Goal: Information Seeking & Learning: Learn about a topic

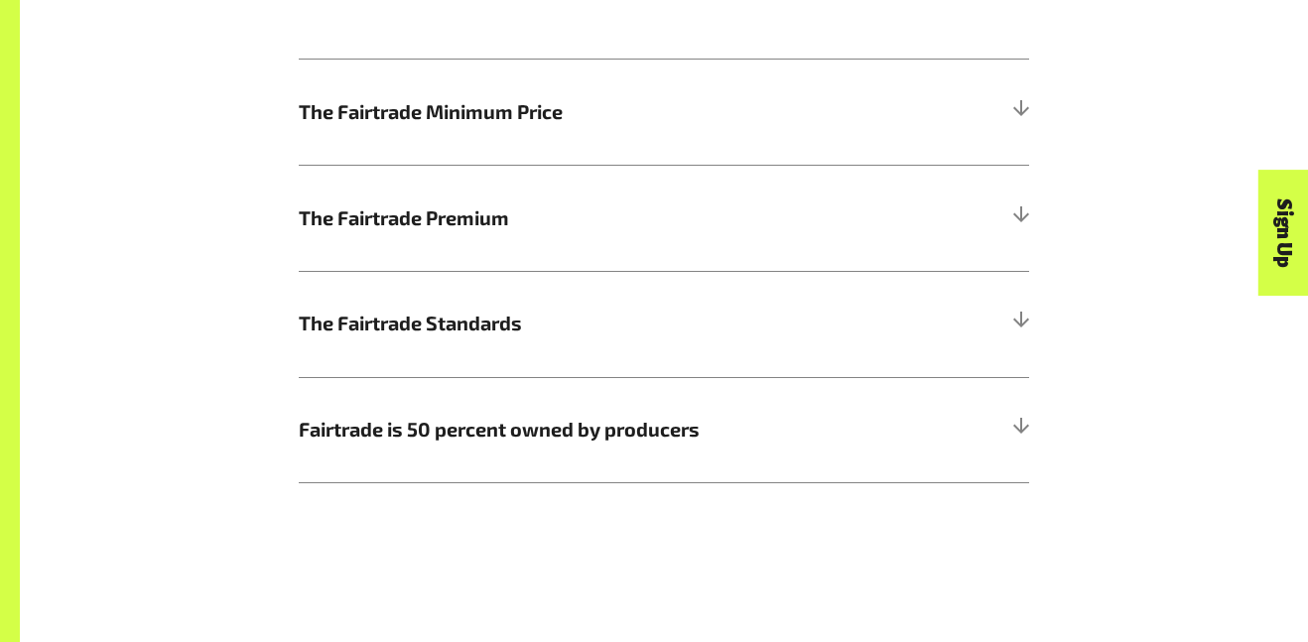
scroll to position [1138, 0]
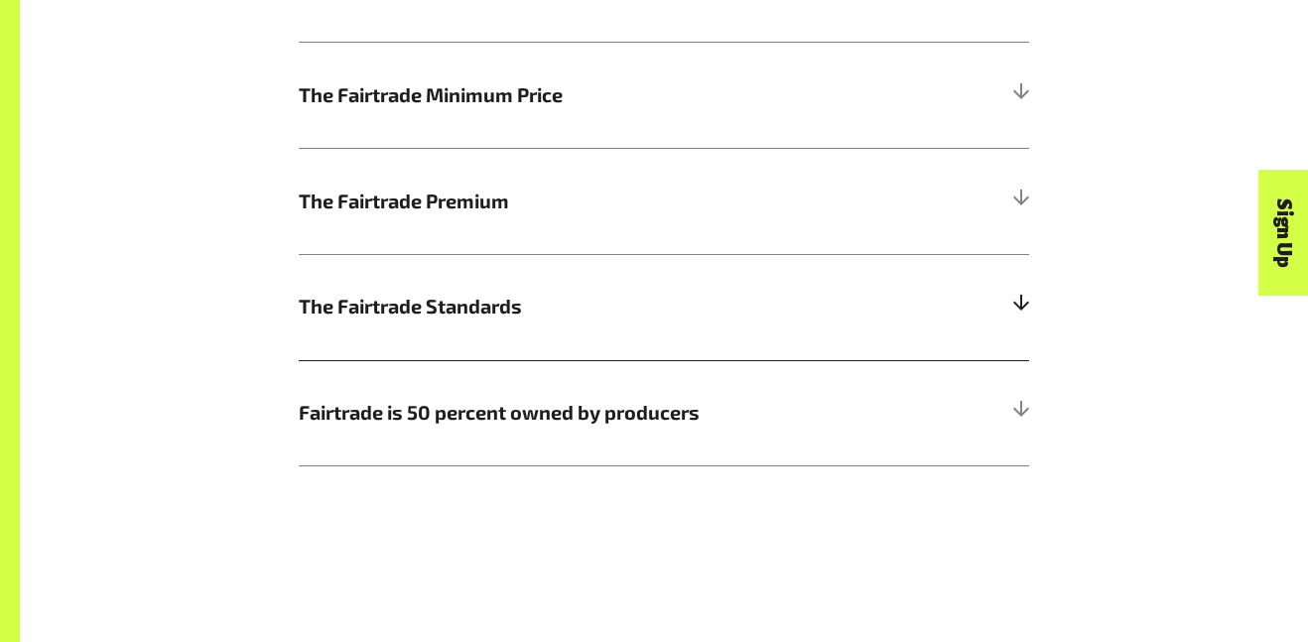
click at [665, 284] on h5 "The Fairtrade Standards" at bounding box center [664, 307] width 731 height 106
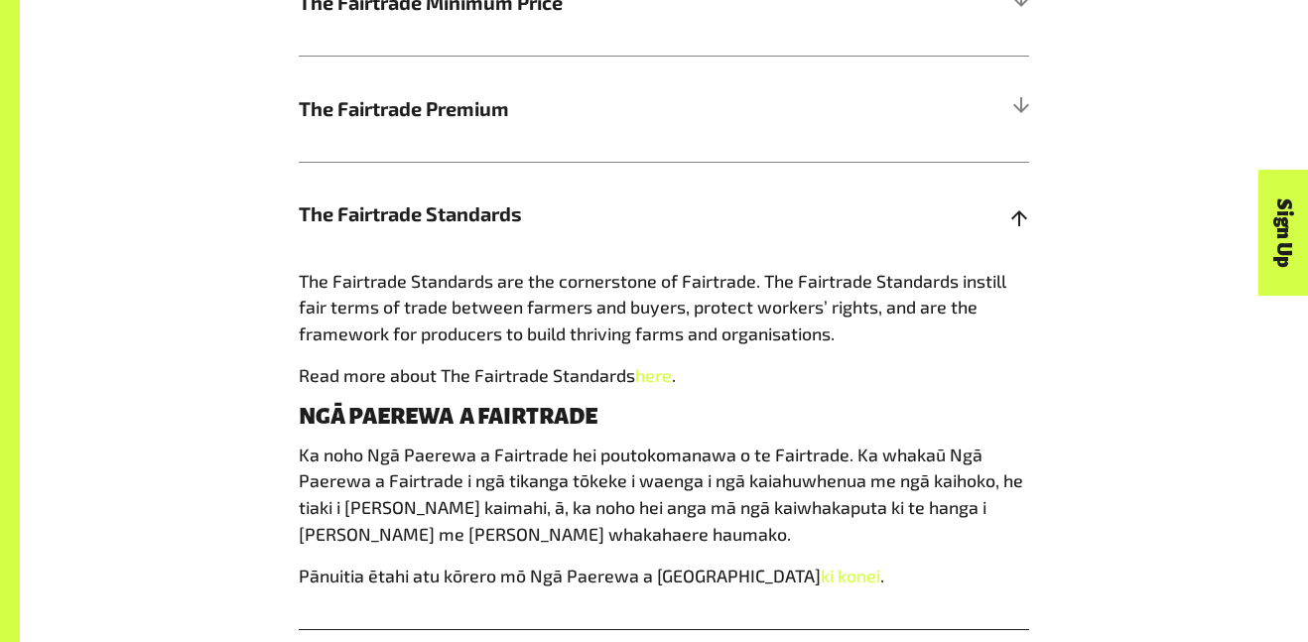
scroll to position [1235, 0]
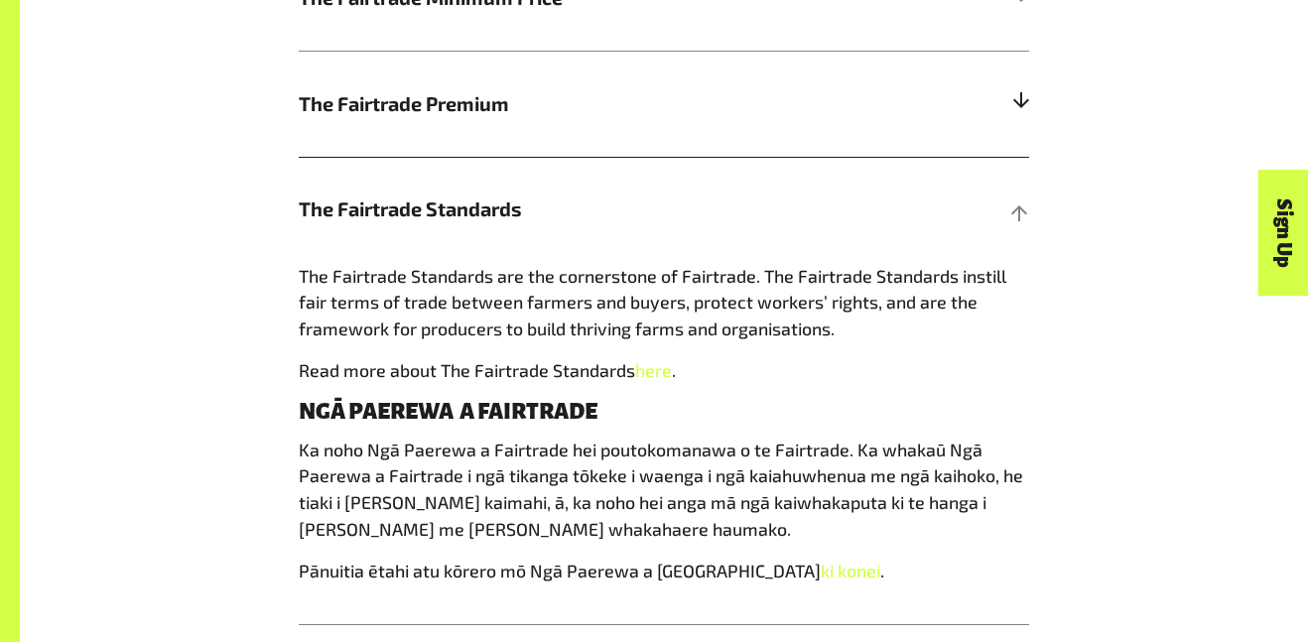
click at [825, 89] on span "The Fairtrade Premium" at bounding box center [573, 104] width 548 height 30
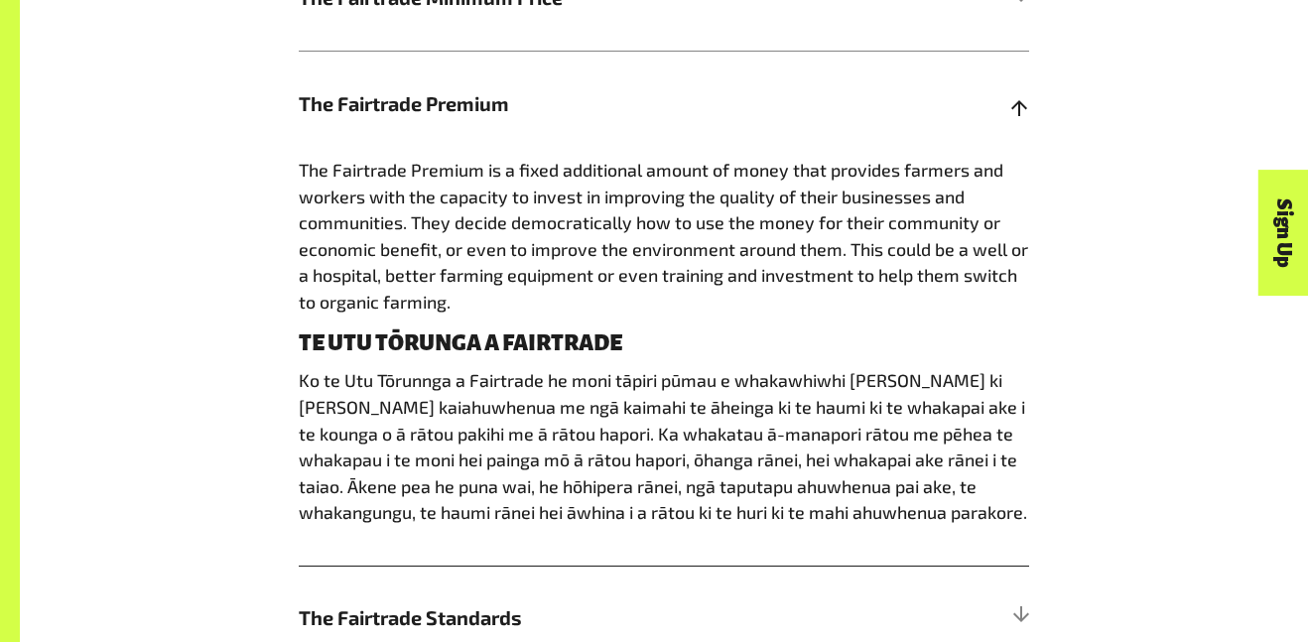
click at [825, 89] on span "The Fairtrade Premium" at bounding box center [573, 104] width 548 height 30
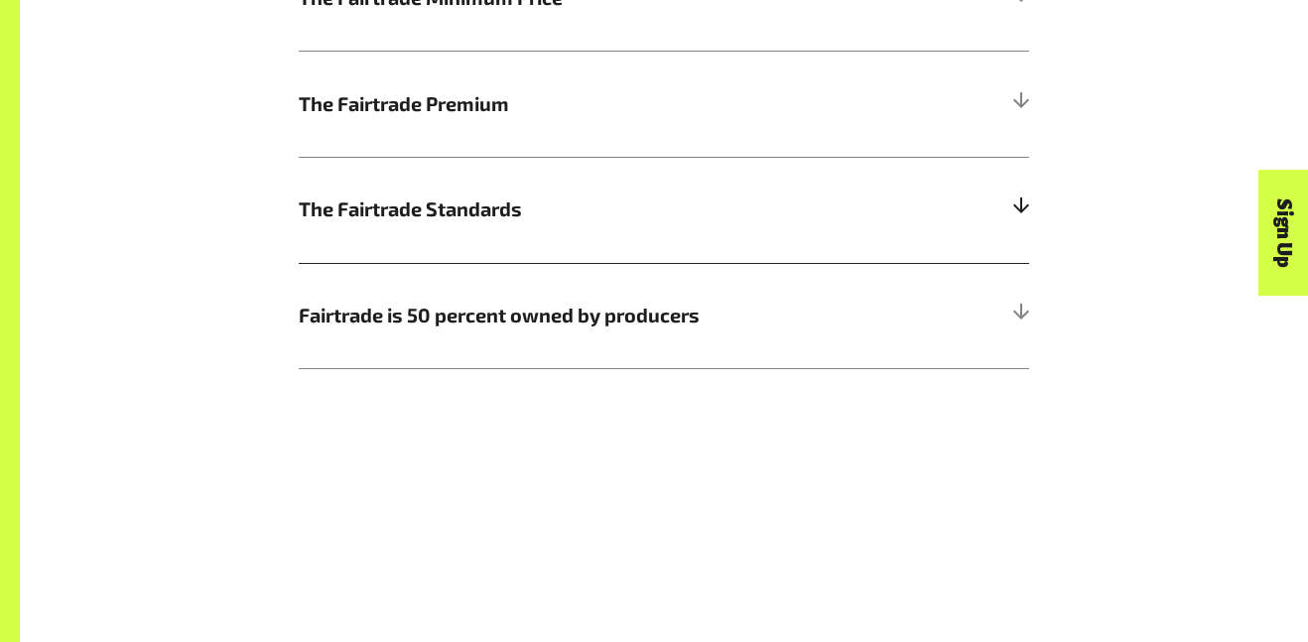
click at [732, 195] on span "The Fairtrade Standards" at bounding box center [573, 210] width 548 height 30
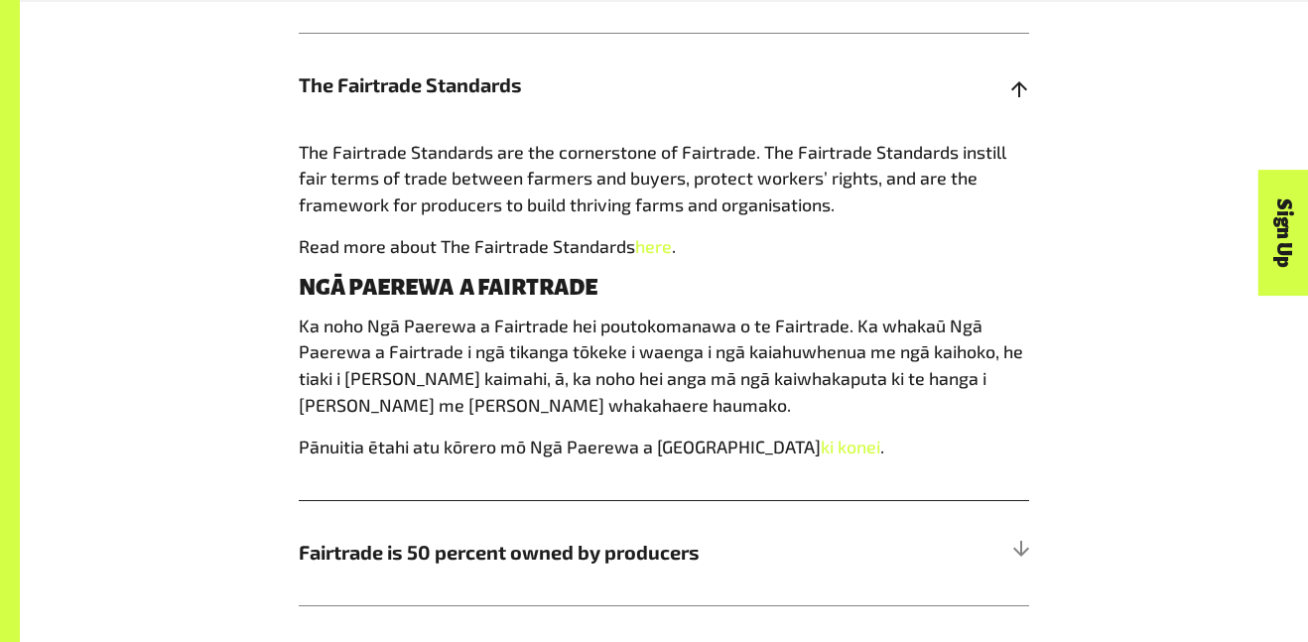
scroll to position [1362, 0]
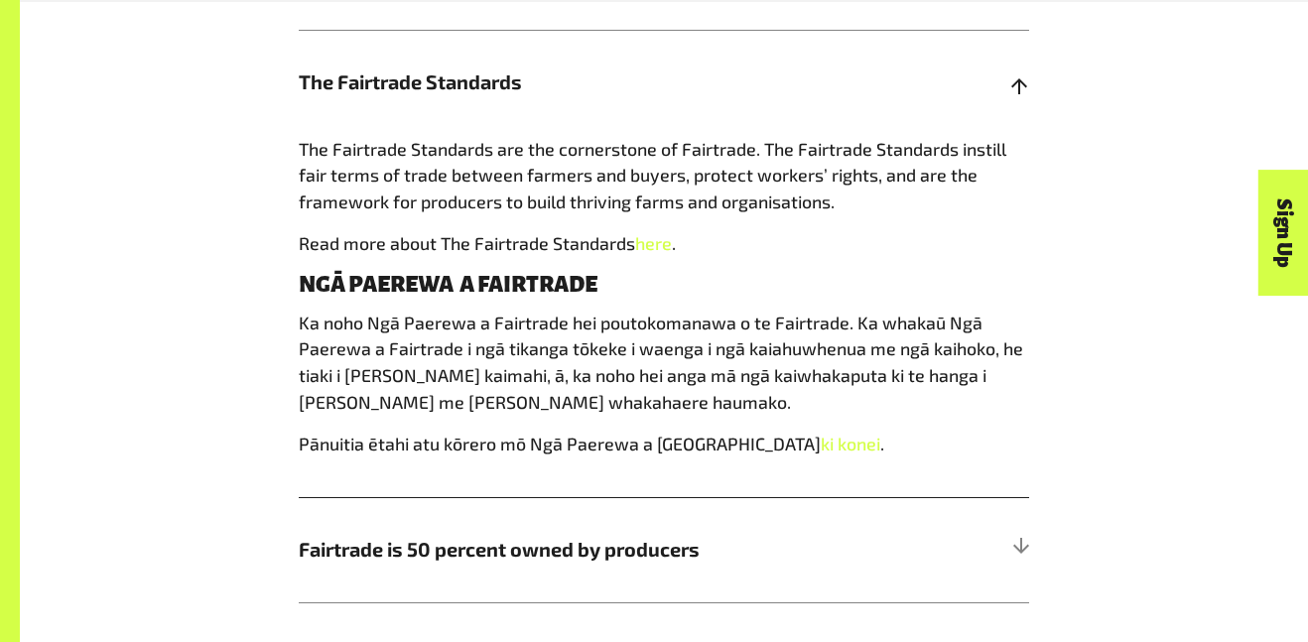
click at [658, 138] on span "The Fairtrade Standards are the cornerstone of Fairtrade. The Fairtrade Standar…" at bounding box center [653, 175] width 708 height 74
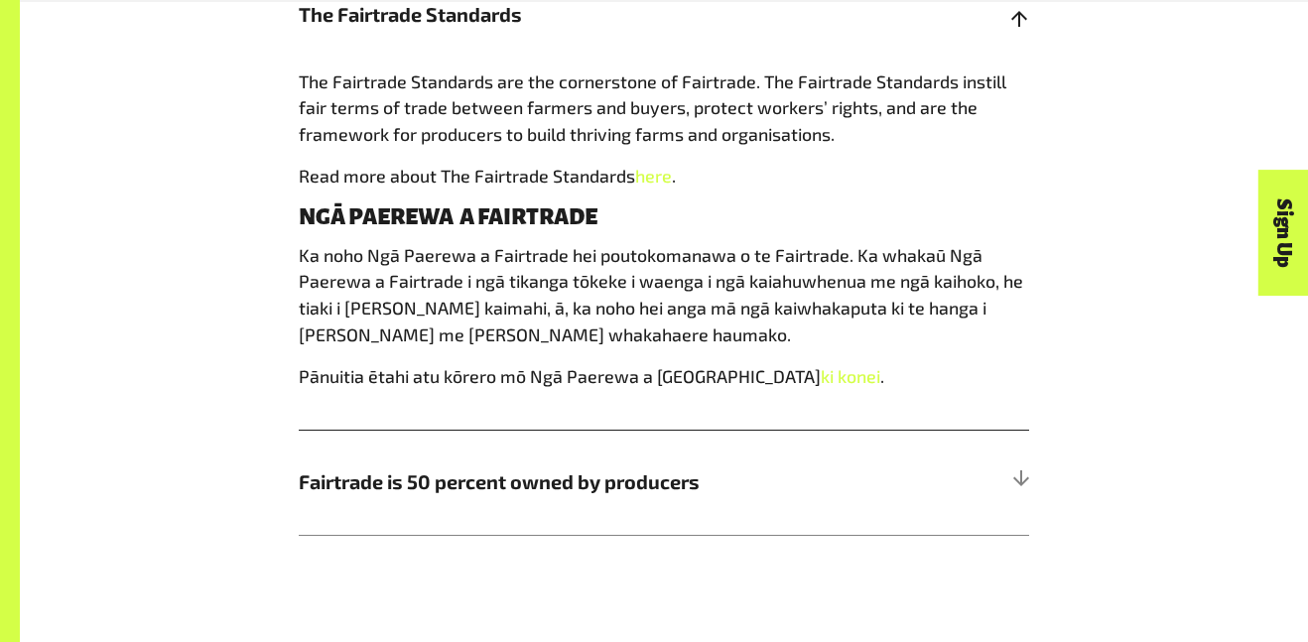
scroll to position [1435, 0]
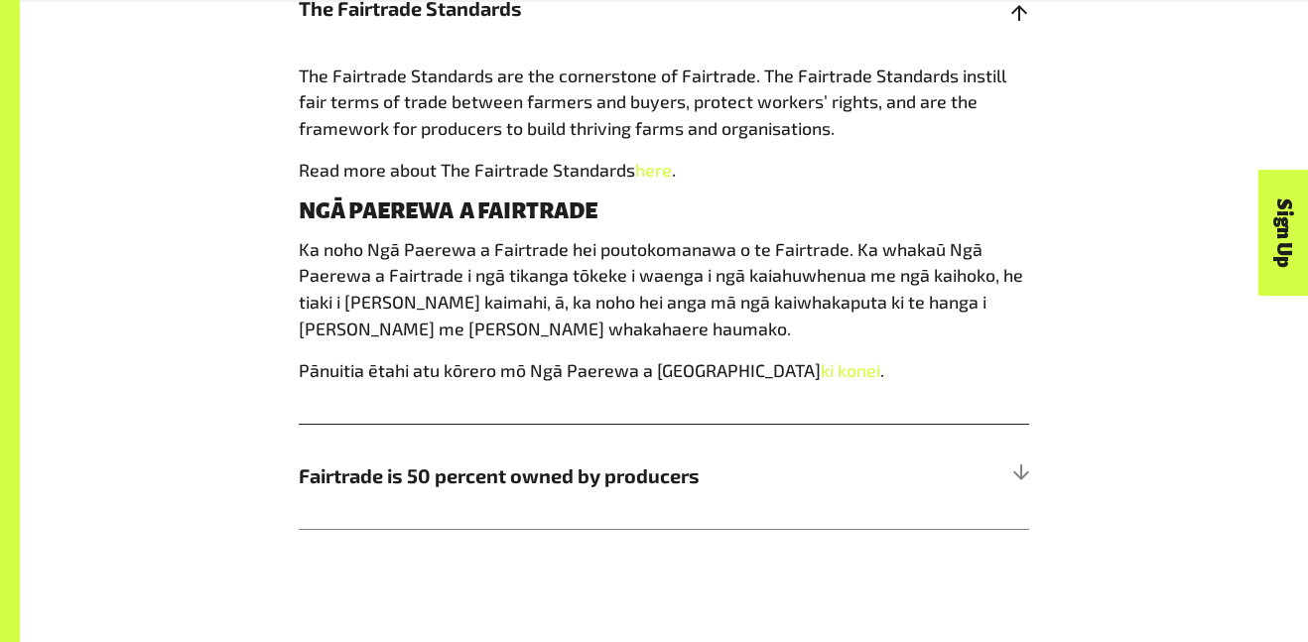
click at [674, 122] on span "The Fairtrade Standards are the cornerstone of Fairtrade. The Fairtrade Standar…" at bounding box center [653, 102] width 708 height 74
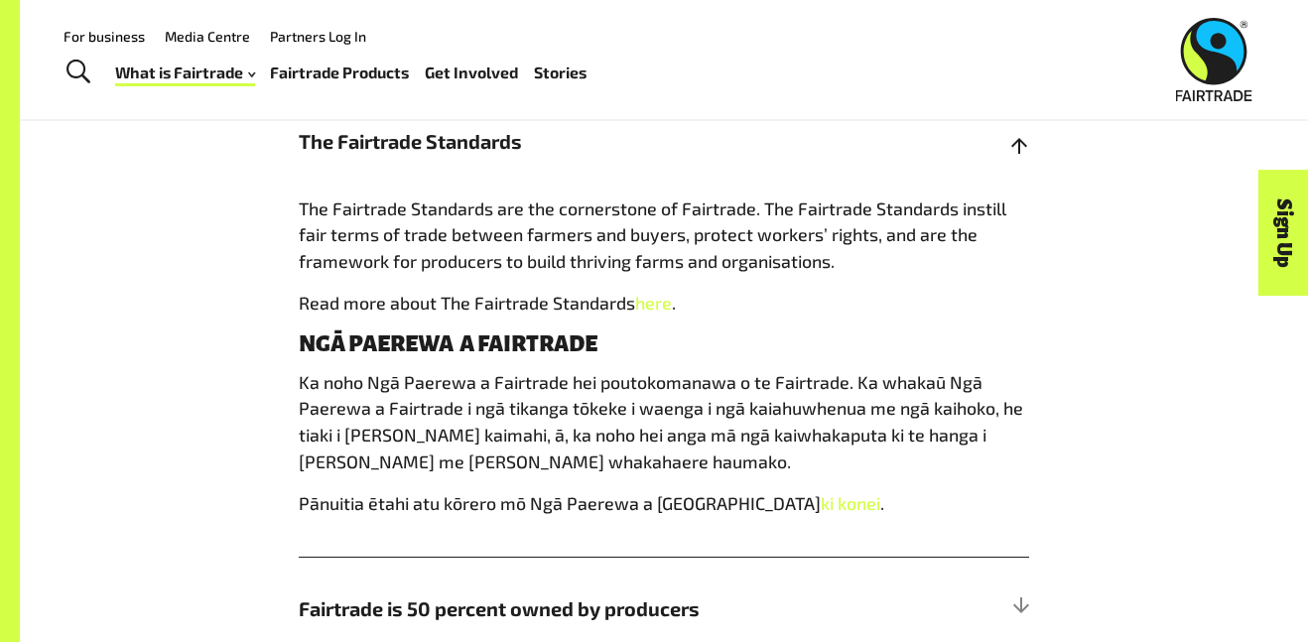
scroll to position [1298, 0]
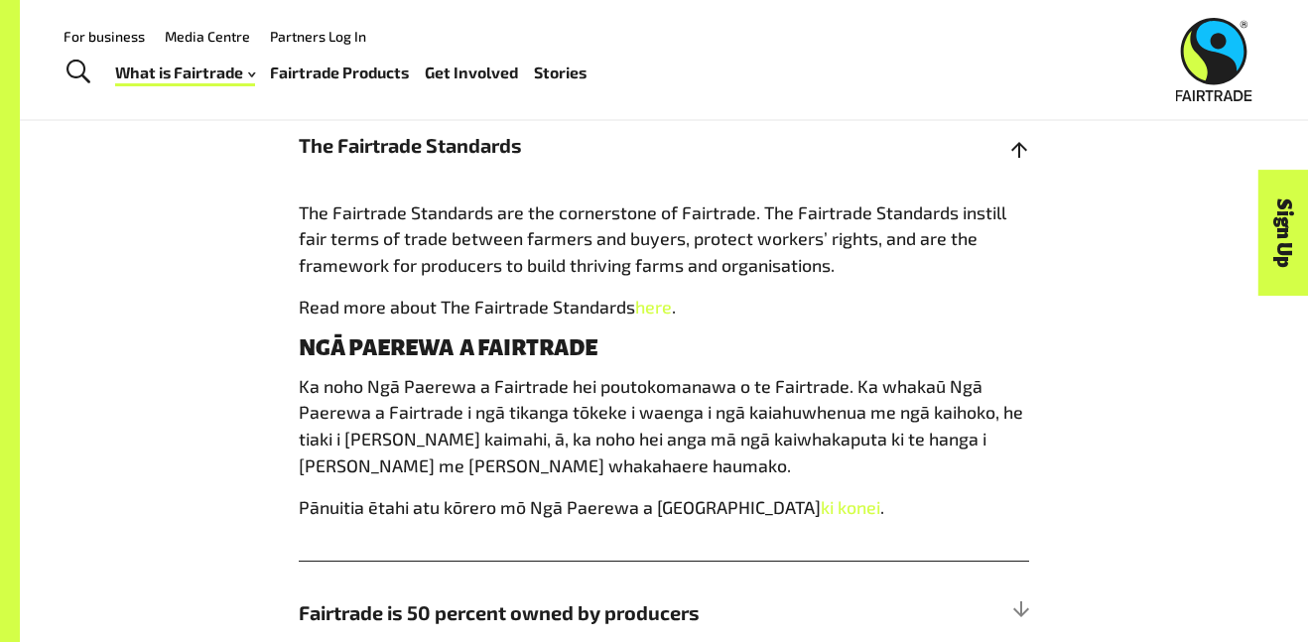
click at [674, 122] on h5 "The Fairtrade Standards" at bounding box center [664, 146] width 731 height 106
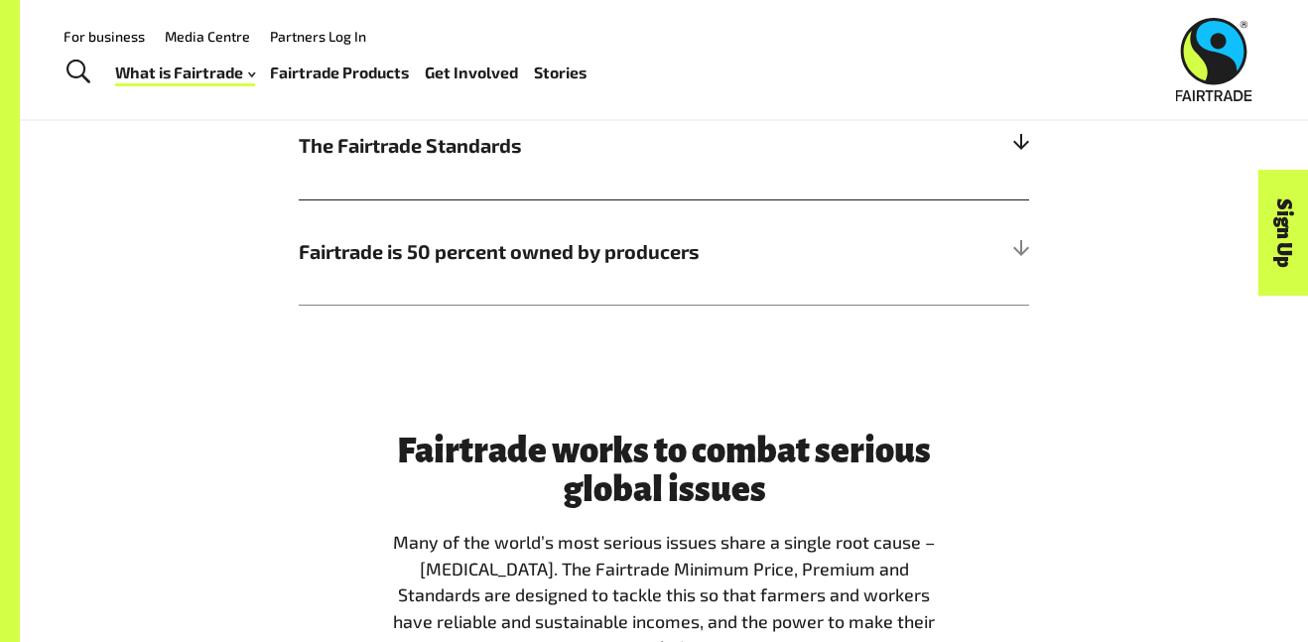
click at [549, 142] on span "The Fairtrade Standards" at bounding box center [573, 146] width 548 height 30
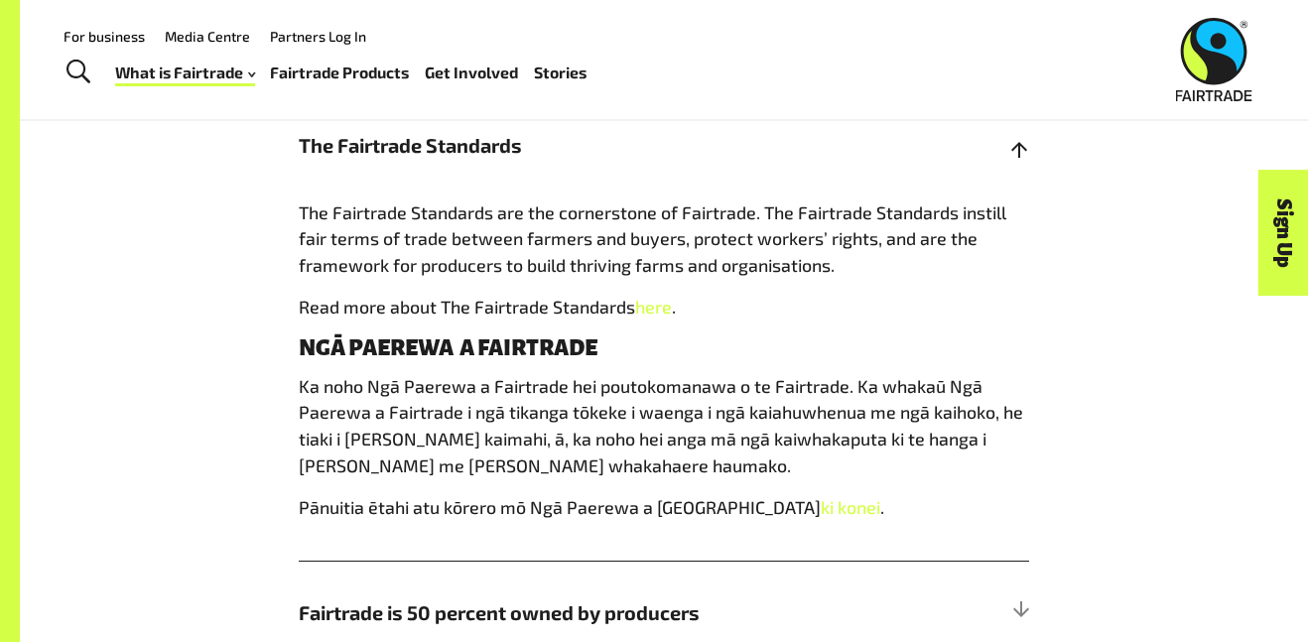
scroll to position [1309, 0]
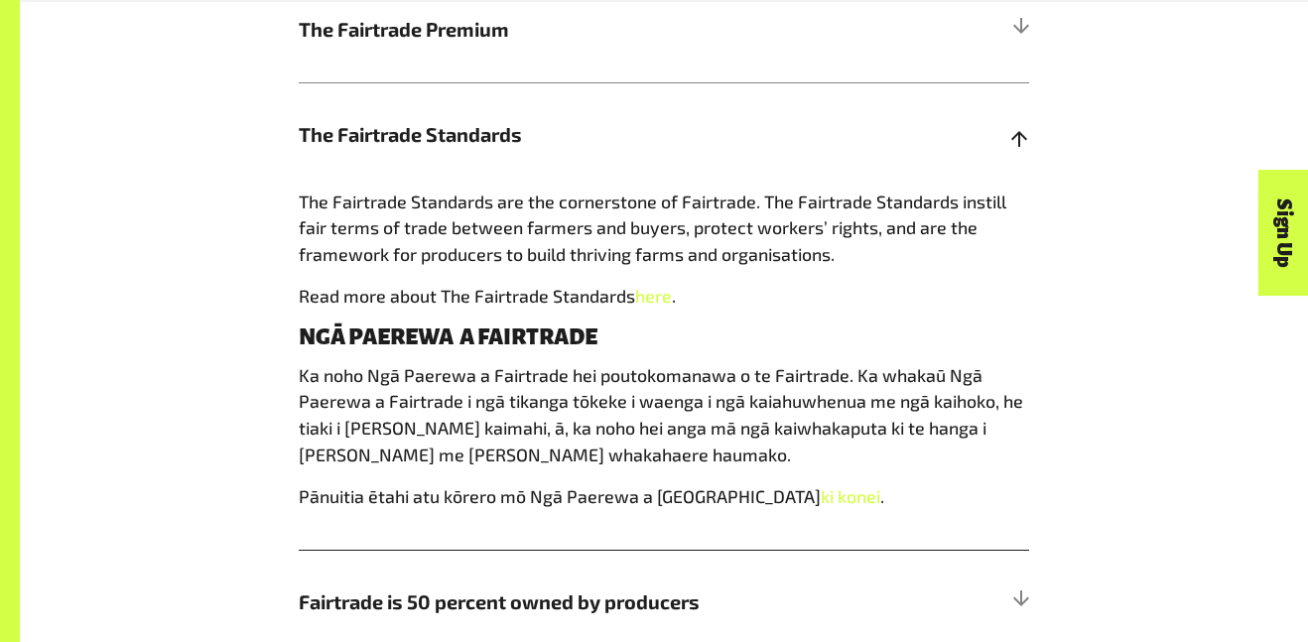
click at [889, 124] on h5 "The Fairtrade Standards" at bounding box center [664, 135] width 731 height 106
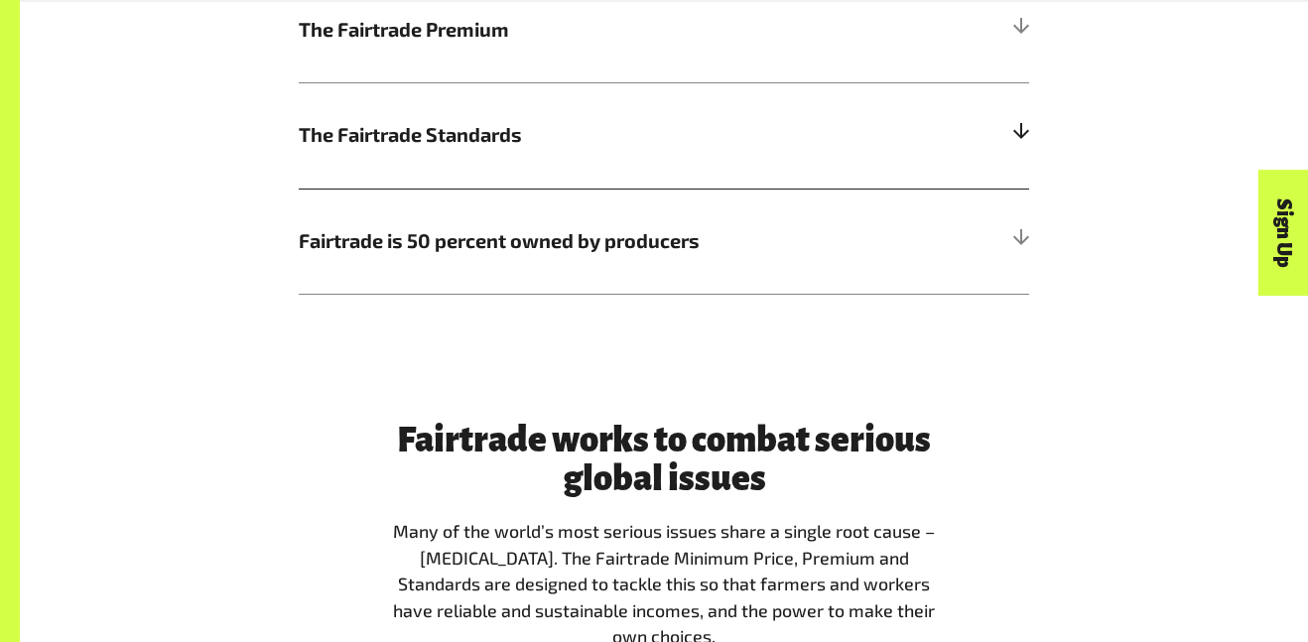
click at [889, 124] on h5 "The Fairtrade Standards" at bounding box center [664, 135] width 731 height 106
